Goal: Task Accomplishment & Management: Complete application form

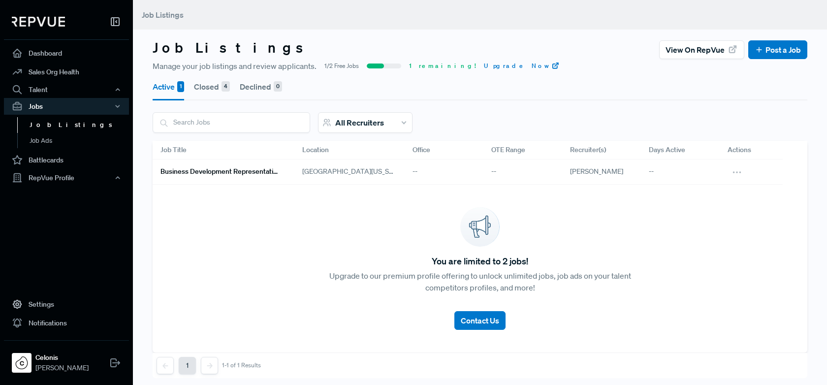
scroll to position [8, 0]
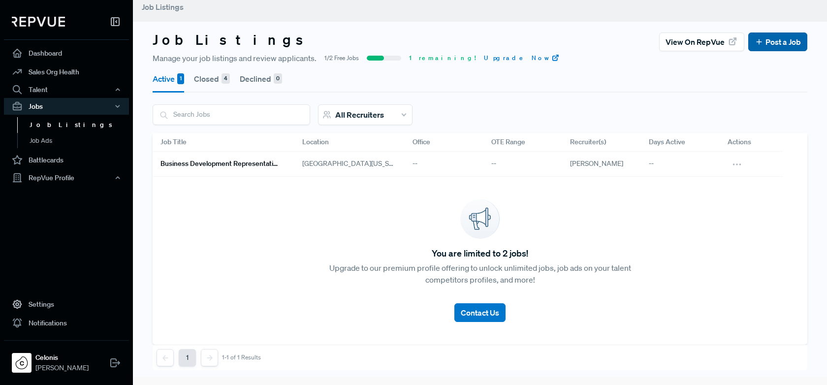
click at [768, 41] on link "Post a Job" at bounding box center [777, 42] width 46 height 12
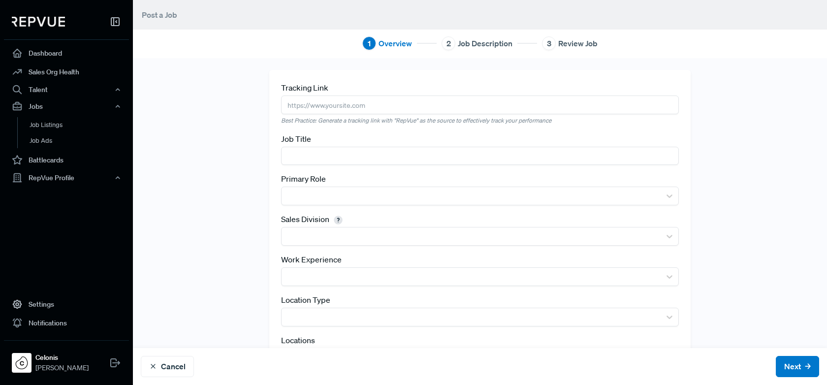
click at [312, 109] on input "text" at bounding box center [480, 104] width 398 height 18
paste input "[URL][DOMAIN_NAME]"
type input "[URL][DOMAIN_NAME]"
click at [312, 157] on input "text" at bounding box center [480, 156] width 398 height 18
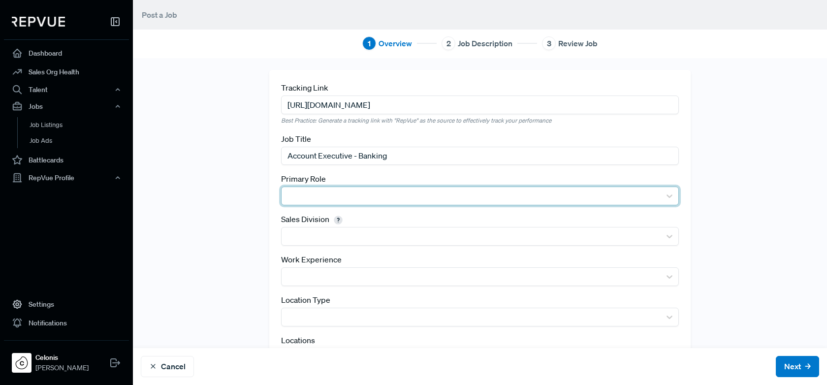
type input "Account Executive - Banking"
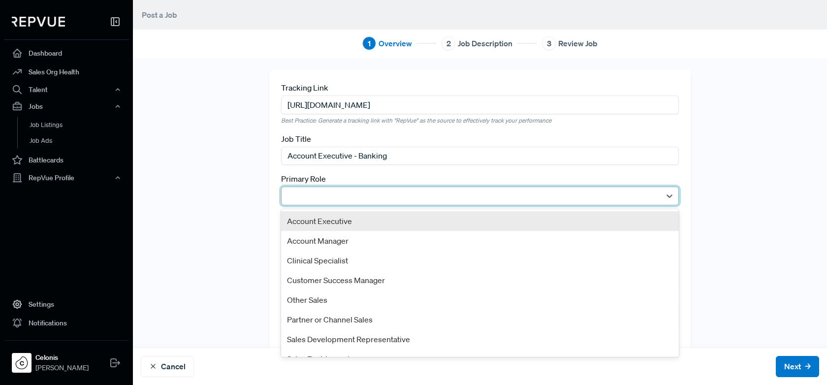
click at [352, 189] on div at bounding box center [470, 196] width 369 height 14
click at [416, 219] on div "Account Executive" at bounding box center [480, 221] width 398 height 20
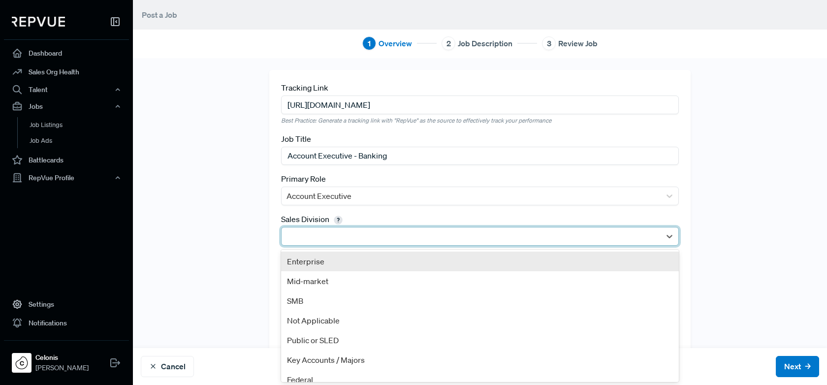
click at [395, 230] on div at bounding box center [470, 236] width 369 height 14
click at [392, 266] on div "Enterprise" at bounding box center [480, 261] width 398 height 20
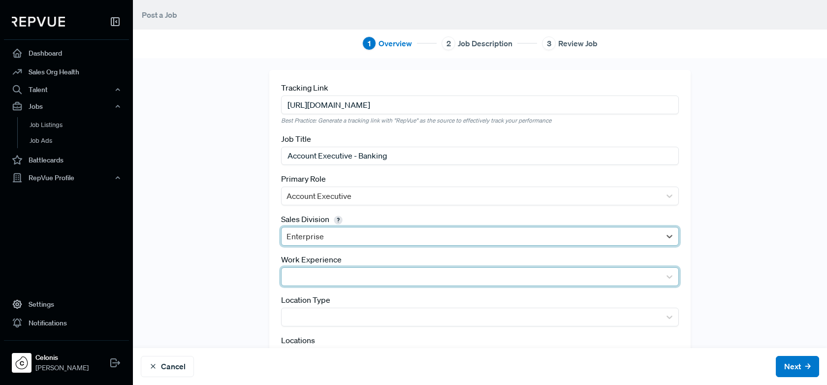
click at [384, 274] on div at bounding box center [470, 277] width 369 height 14
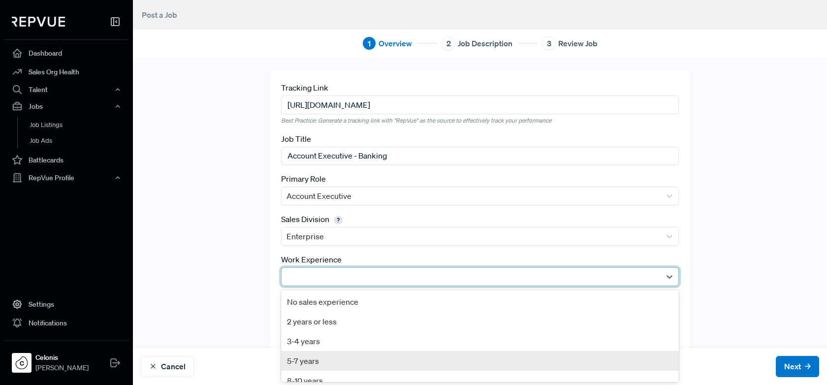
click at [353, 358] on div "5-7 years" at bounding box center [480, 361] width 398 height 20
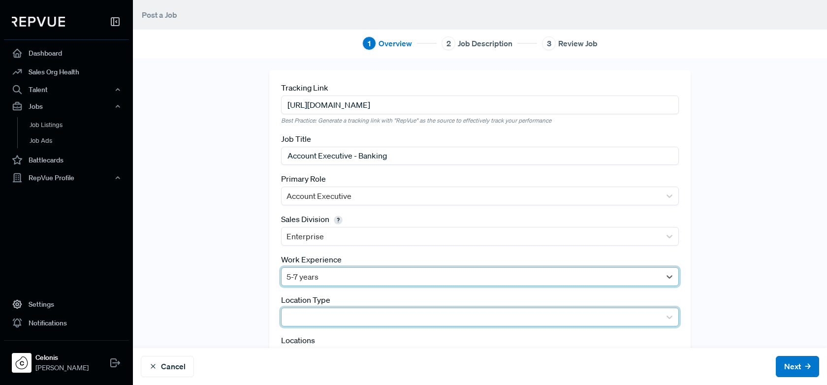
click at [364, 311] on div at bounding box center [470, 317] width 369 height 14
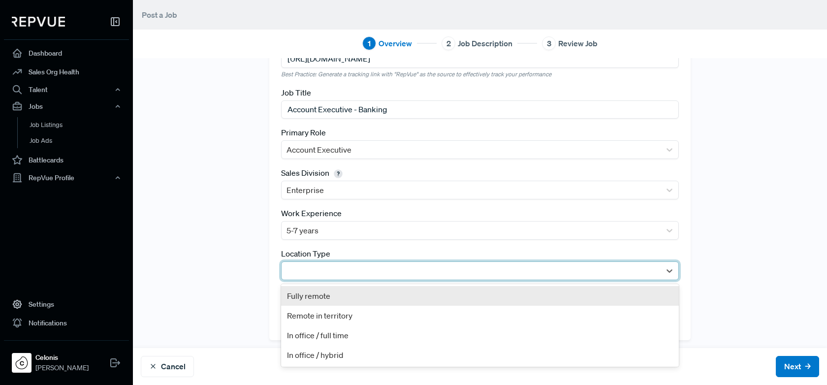
scroll to position [48, 0]
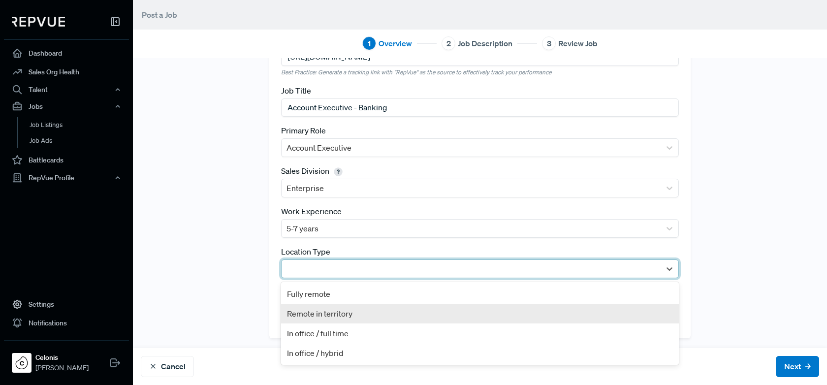
click at [361, 310] on div "Remote in territory" at bounding box center [480, 314] width 398 height 20
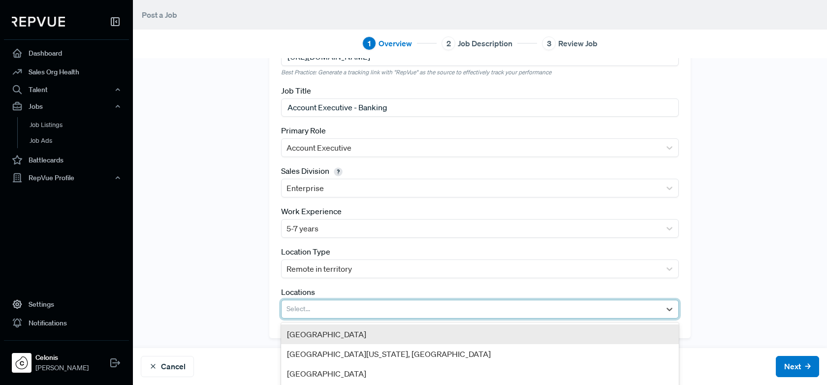
click at [361, 305] on div at bounding box center [470, 309] width 369 height 14
click at [347, 334] on div "[GEOGRAPHIC_DATA]" at bounding box center [480, 334] width 398 height 20
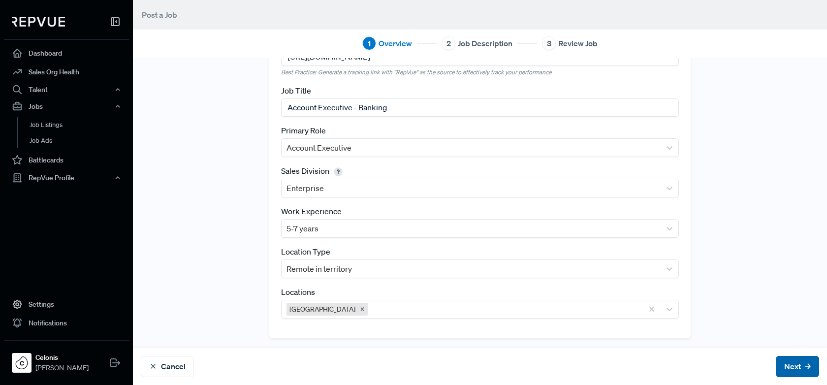
click at [784, 365] on button "Next" at bounding box center [796, 366] width 43 height 21
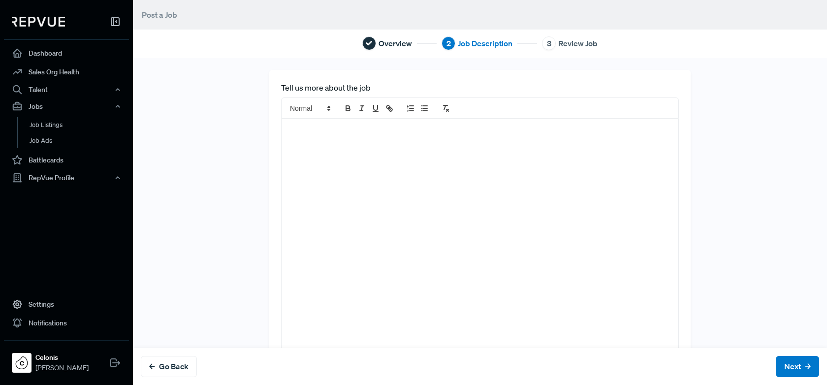
click at [480, 197] on div at bounding box center [479, 240] width 397 height 243
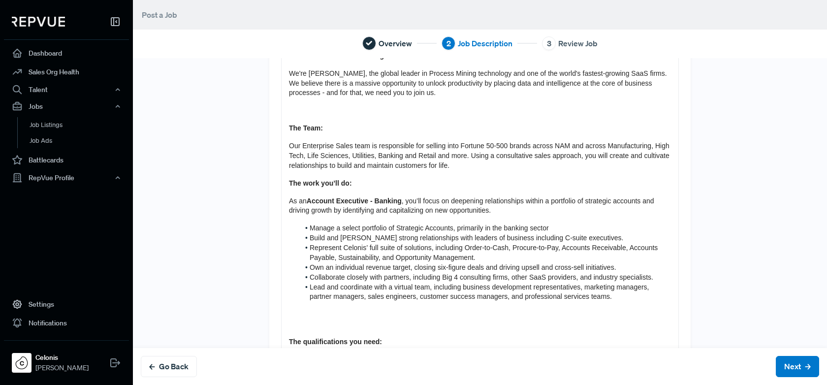
scroll to position [121, 0]
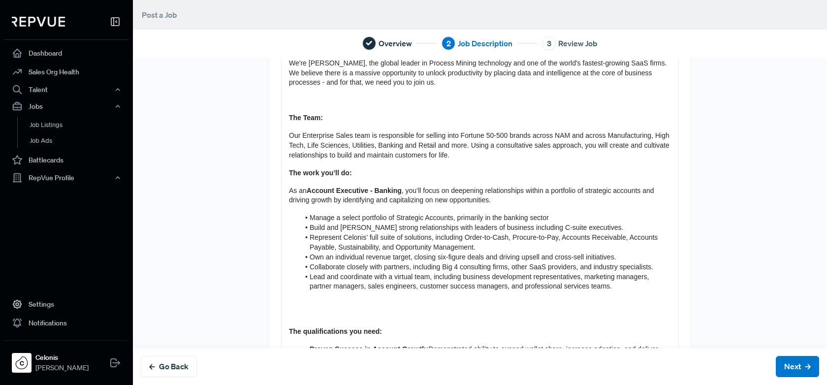
click at [316, 309] on p at bounding box center [480, 314] width 382 height 10
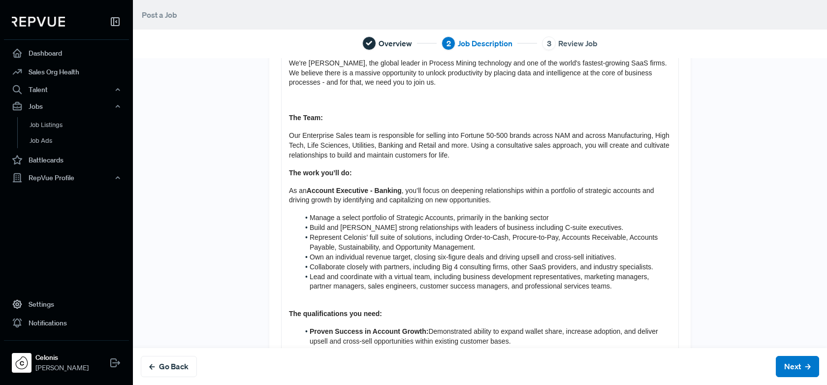
click at [296, 96] on p at bounding box center [480, 100] width 382 height 10
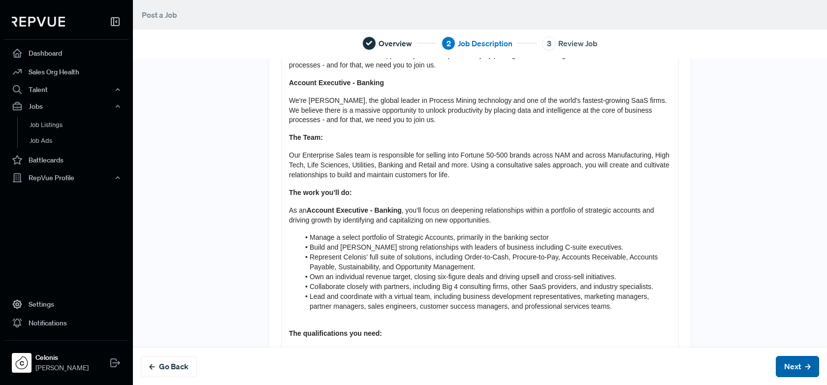
click at [789, 366] on button "Next" at bounding box center [796, 366] width 43 height 21
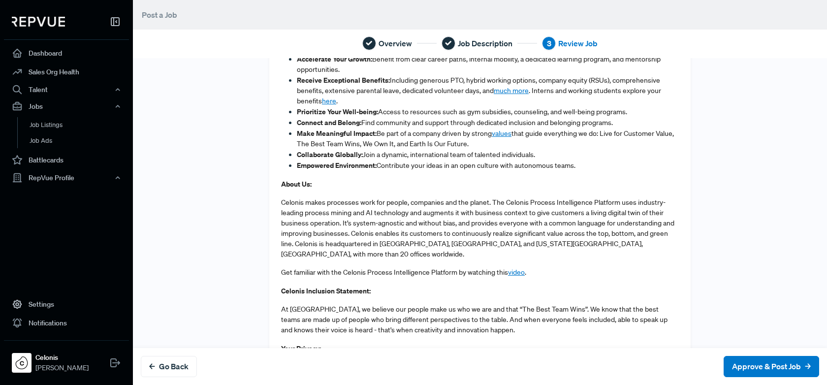
scroll to position [842, 0]
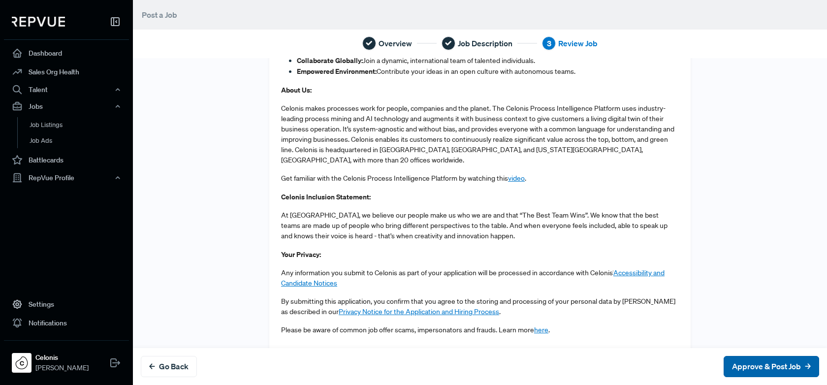
click at [764, 369] on button "Approve & Post Job" at bounding box center [770, 366] width 95 height 21
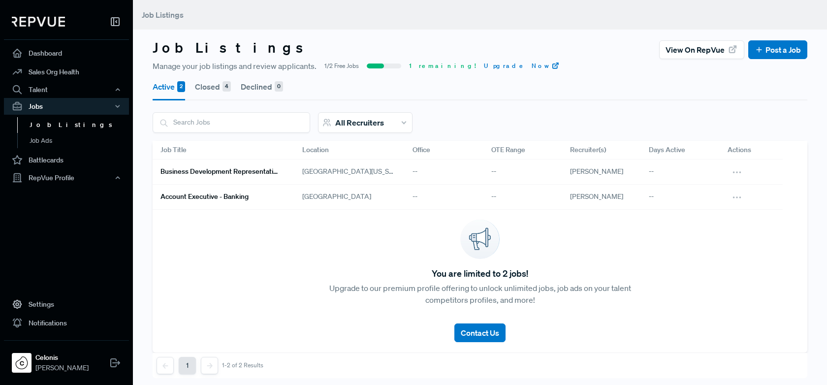
click at [233, 192] on h6 "Account Executive - Banking" at bounding box center [204, 196] width 88 height 8
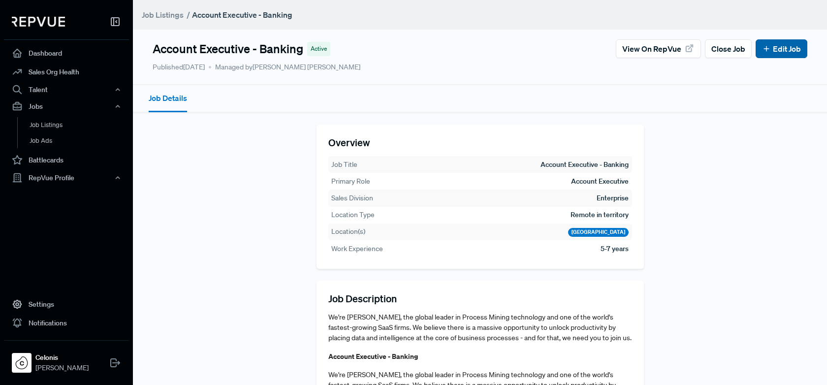
click at [769, 48] on icon at bounding box center [766, 48] width 9 height 9
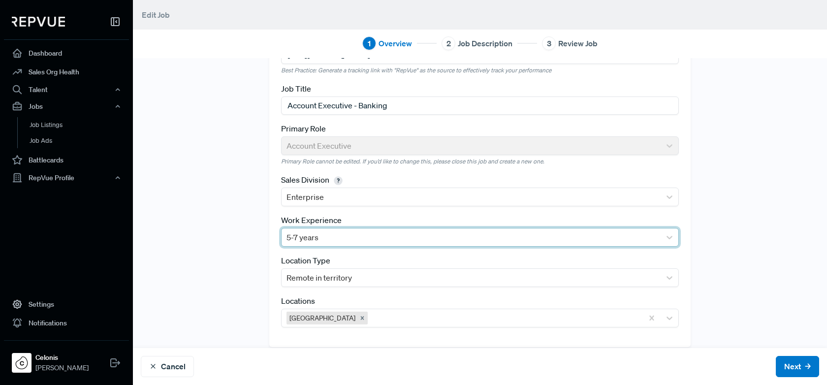
scroll to position [59, 0]
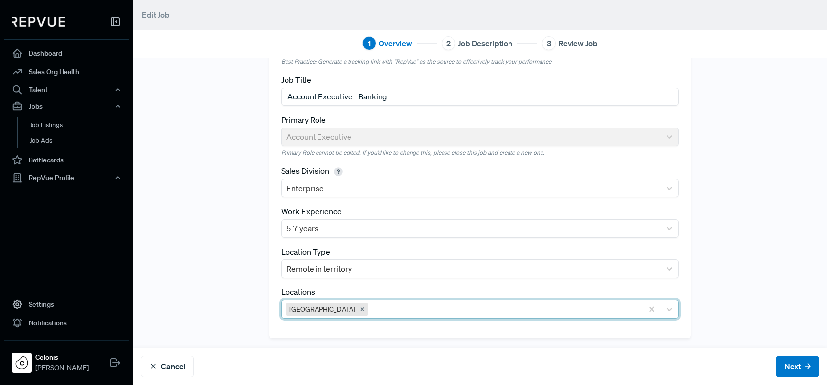
click at [589, 311] on div at bounding box center [503, 309] width 268 height 14
type input "pen"
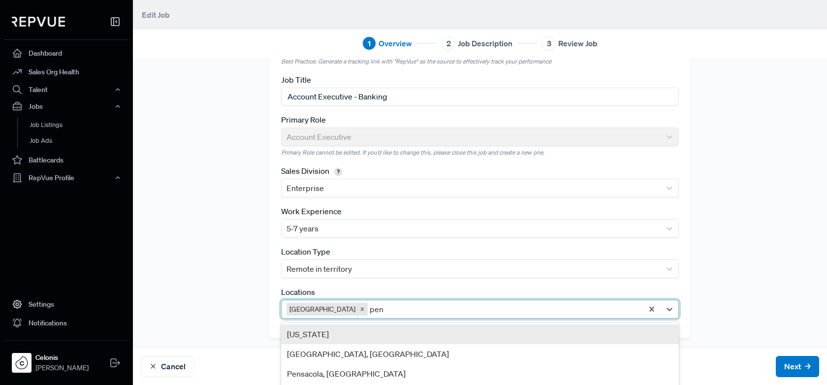
click at [440, 334] on div "[US_STATE]" at bounding box center [480, 334] width 398 height 20
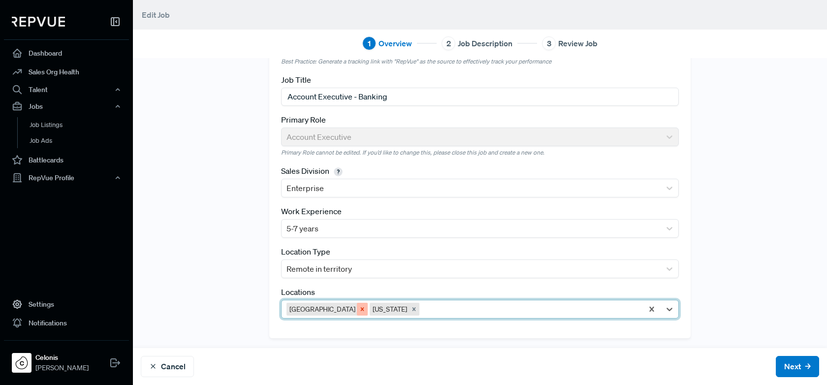
click at [359, 308] on icon "Remove United States" at bounding box center [362, 309] width 7 height 7
click at [789, 368] on button "Next" at bounding box center [796, 366] width 43 height 21
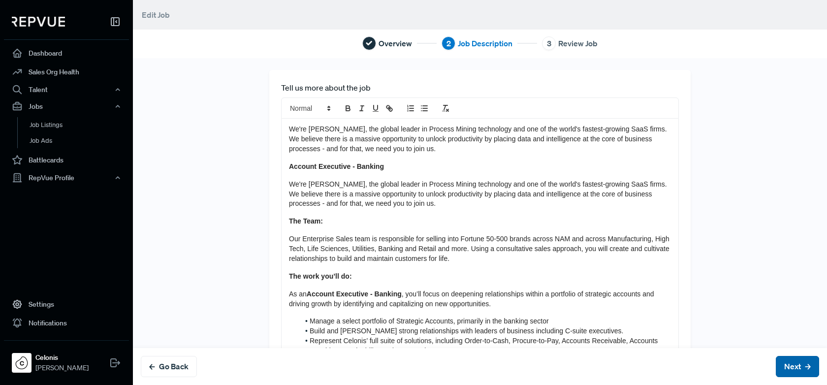
click at [791, 367] on button "Next" at bounding box center [796, 366] width 43 height 21
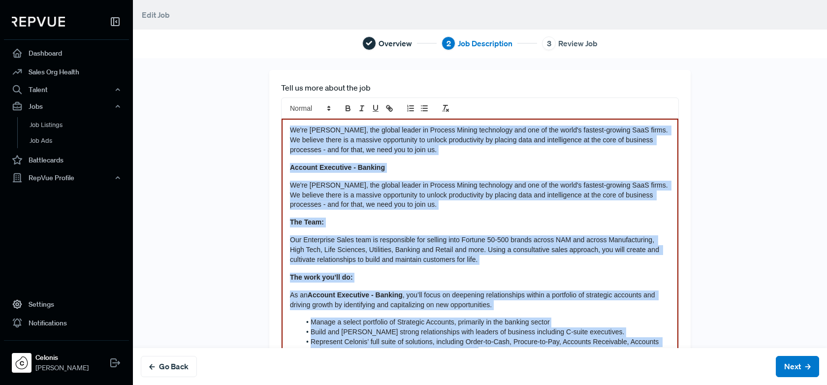
drag, startPoint x: 584, startPoint y: 297, endPoint x: 156, endPoint y: -87, distance: 574.8
click at [156, 0] on html "Dashboard Sales Org Health Talent Talent Data Talent Profiles Talent Competitor…" at bounding box center [413, 192] width 827 height 385
copy div "Lo'ip Dolorsi, ame consec adipis el Seddoei Tempor incididunt utl etd ma ali en…"
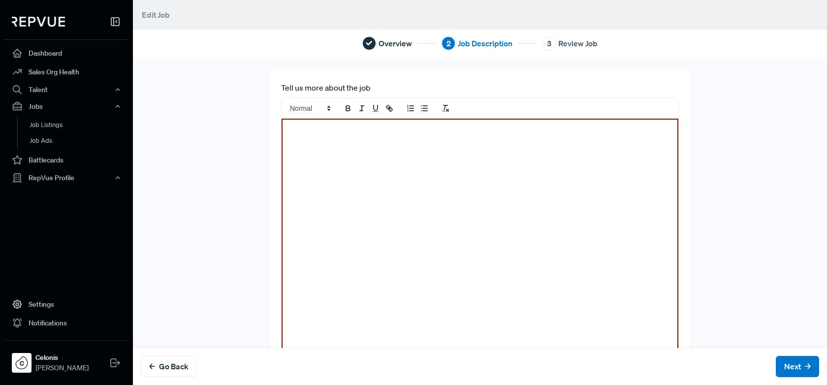
scroll to position [576, 0]
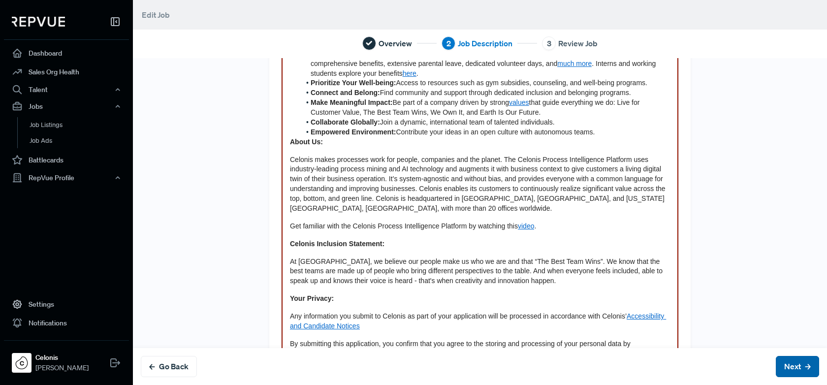
click at [786, 364] on button "Next" at bounding box center [796, 366] width 43 height 21
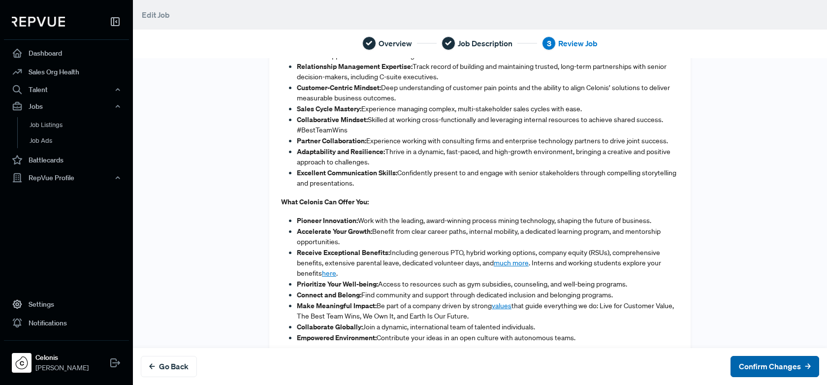
scroll to position [0, 0]
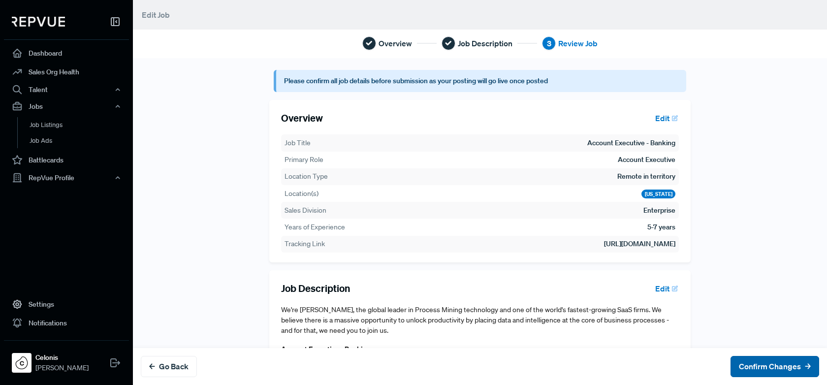
click at [758, 367] on button "Confirm Changes" at bounding box center [774, 366] width 89 height 21
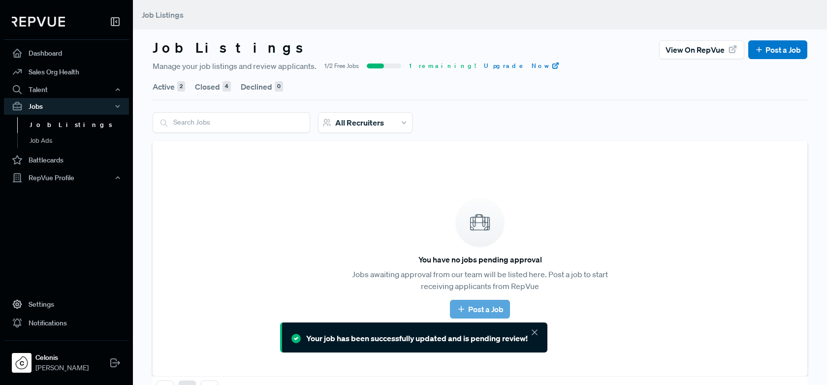
click at [157, 86] on button "Active 2" at bounding box center [169, 87] width 32 height 28
